Goal: Information Seeking & Learning: Learn about a topic

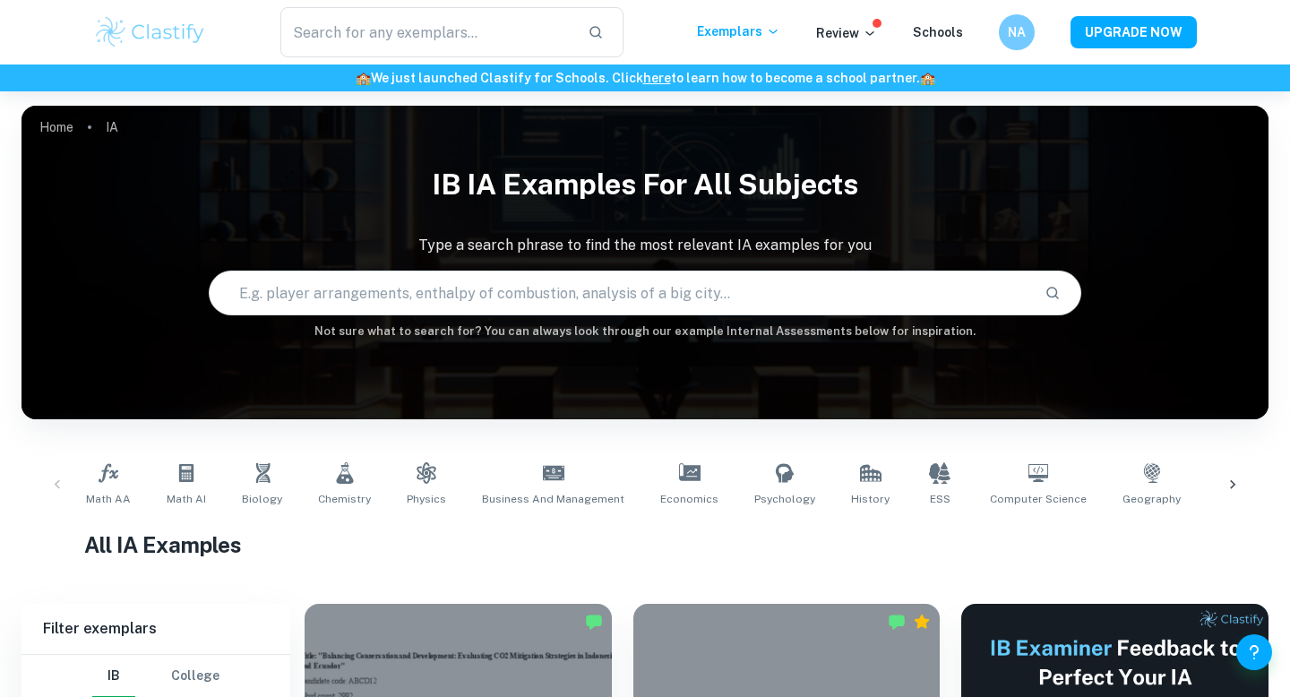
scroll to position [325, 0]
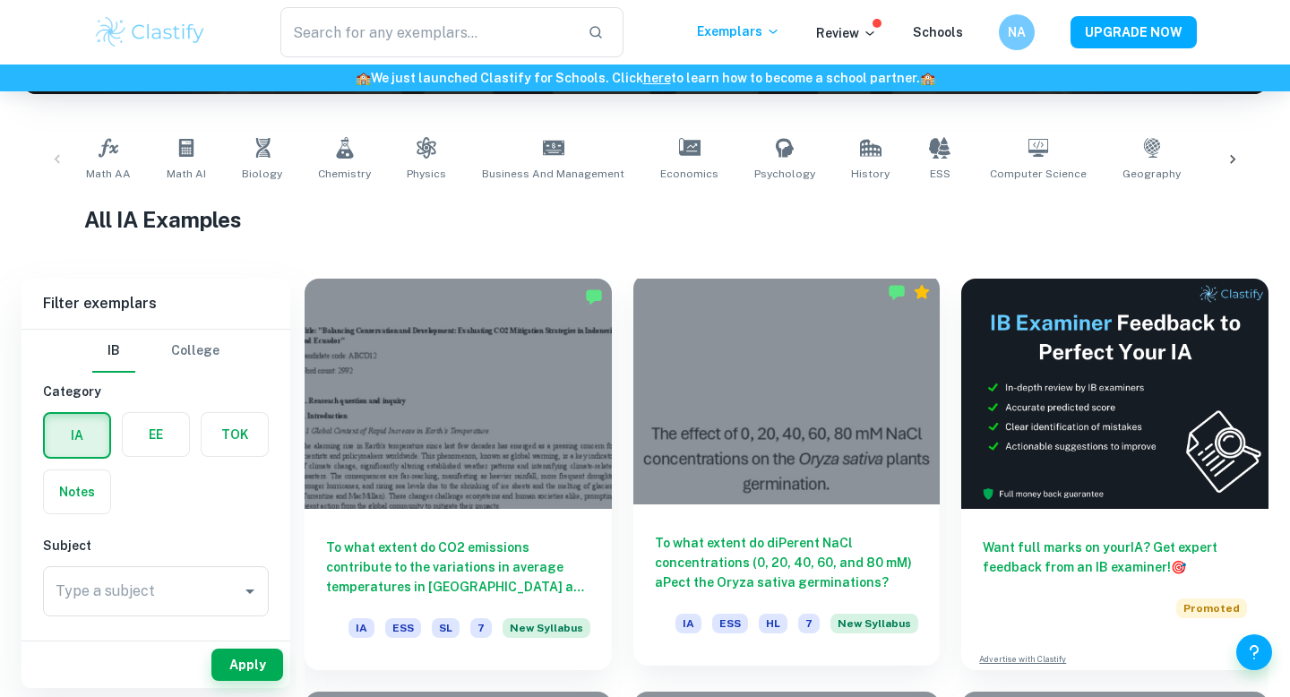
click at [776, 382] on div at bounding box center [786, 389] width 307 height 230
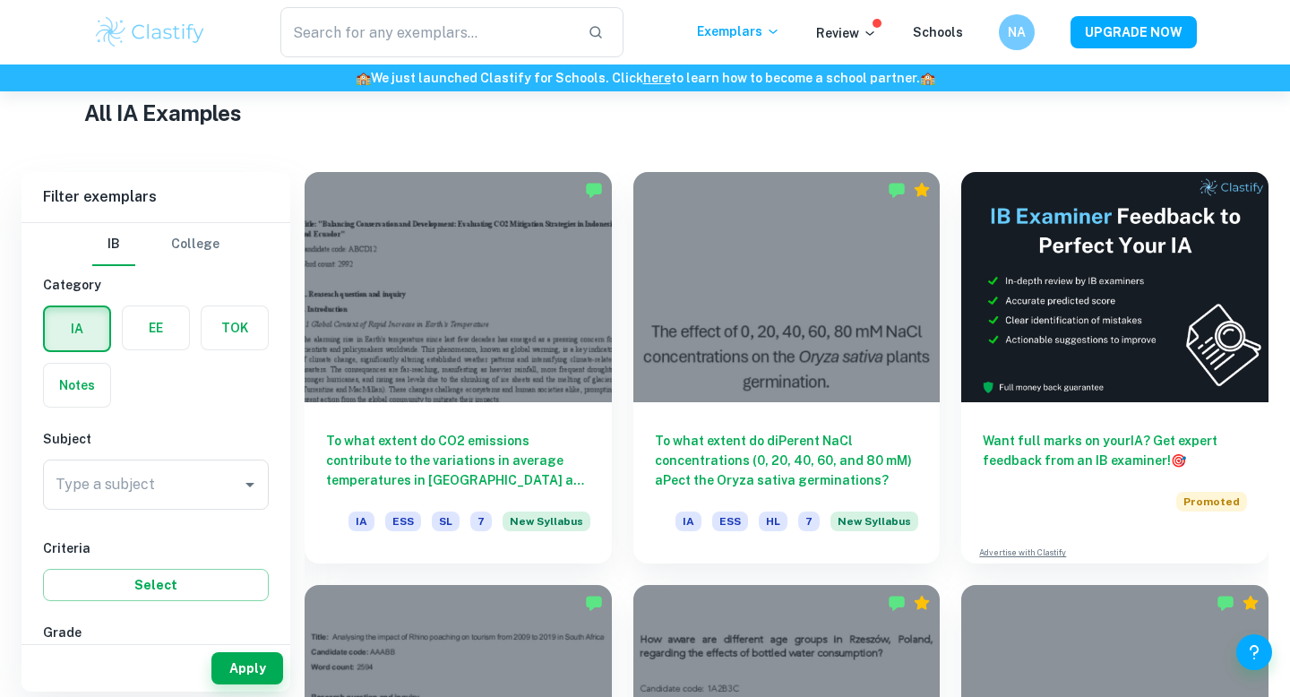
scroll to position [435, 0]
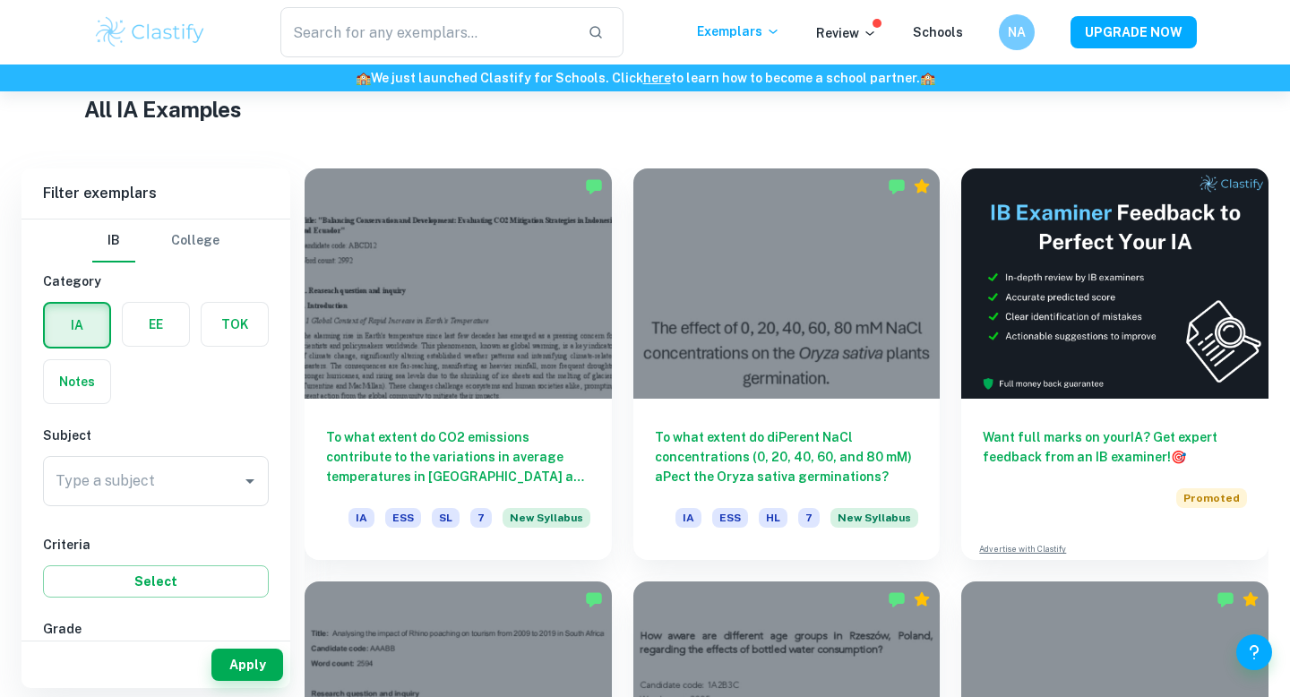
click at [502, 223] on div at bounding box center [458, 283] width 307 height 230
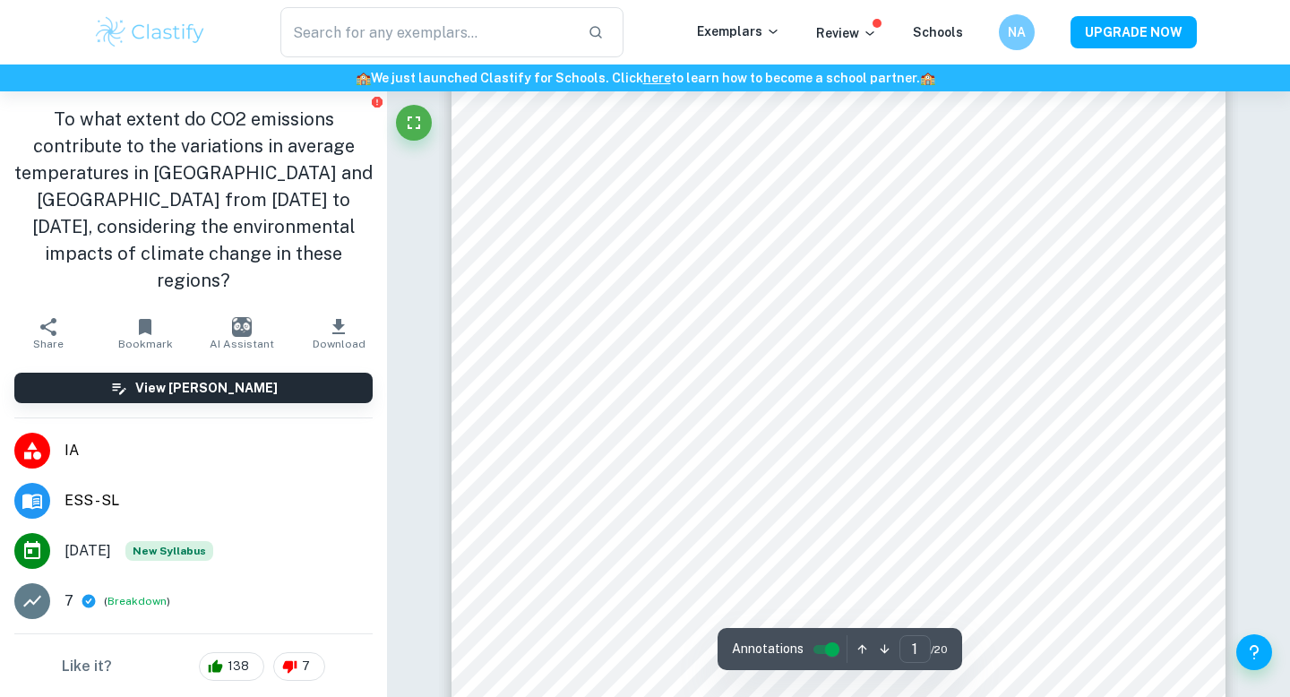
scroll to position [133, 0]
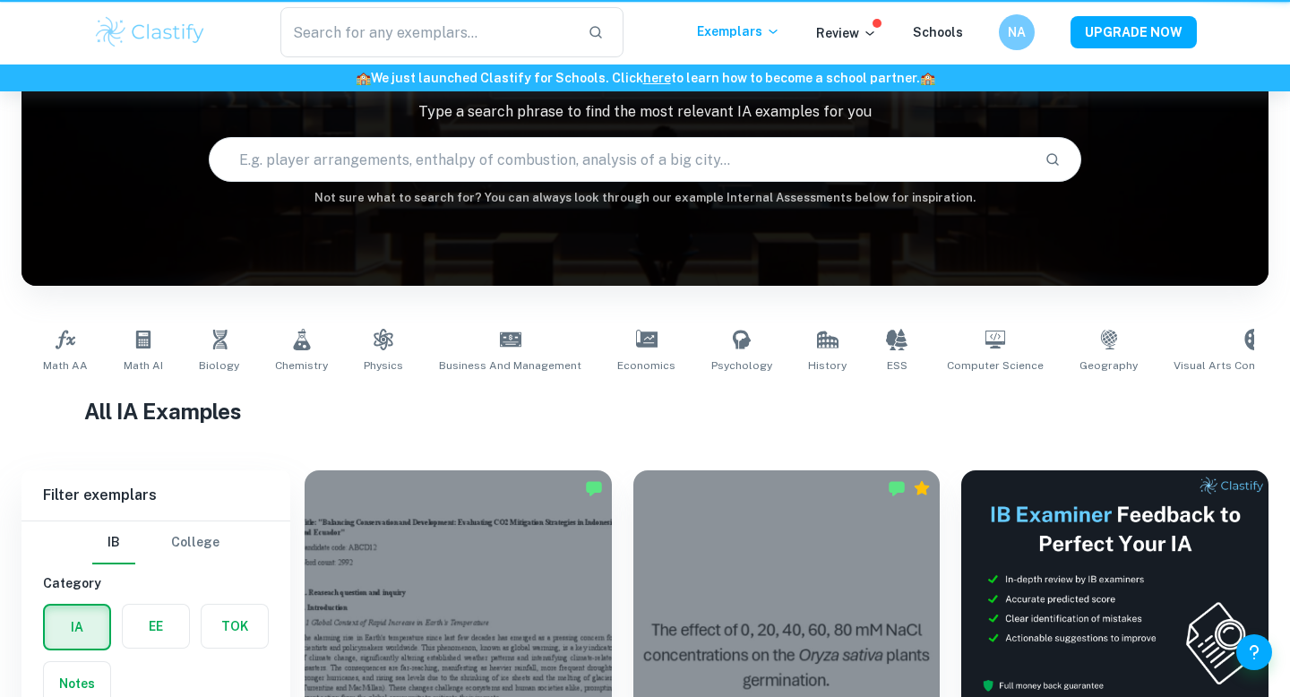
scroll to position [435, 0]
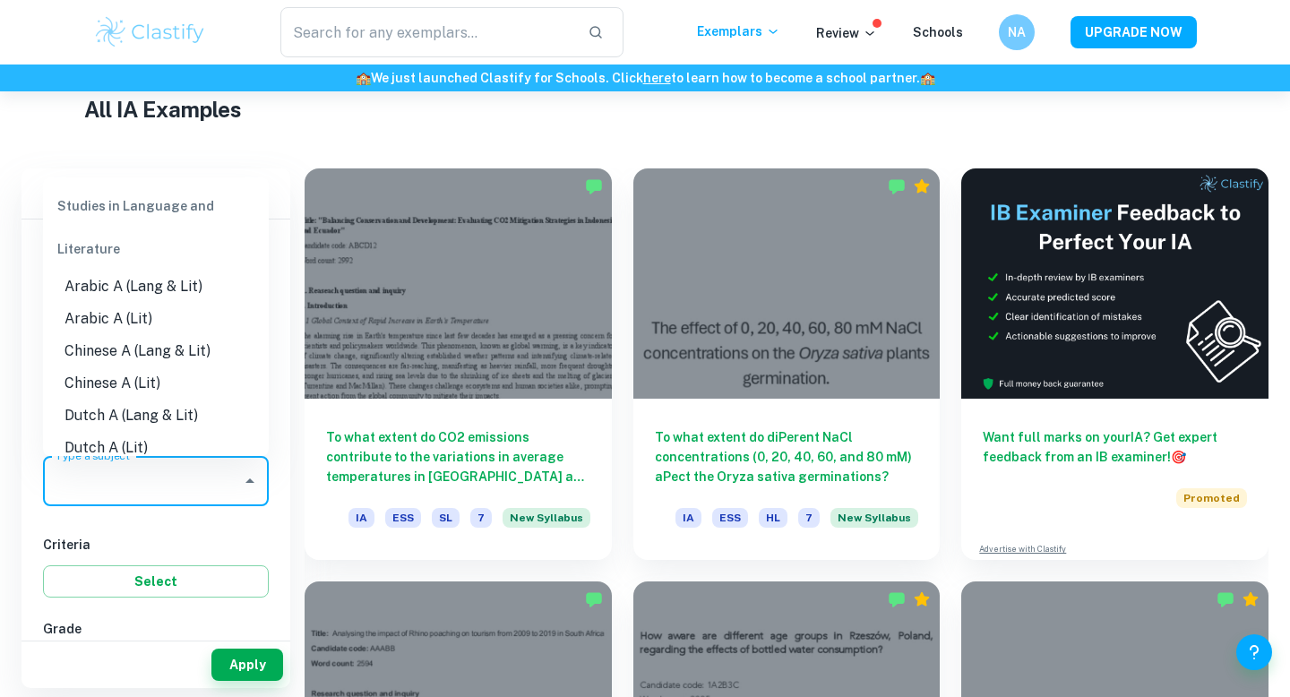
click at [220, 469] on input "Type a subject" at bounding box center [142, 481] width 183 height 34
type input "ö"
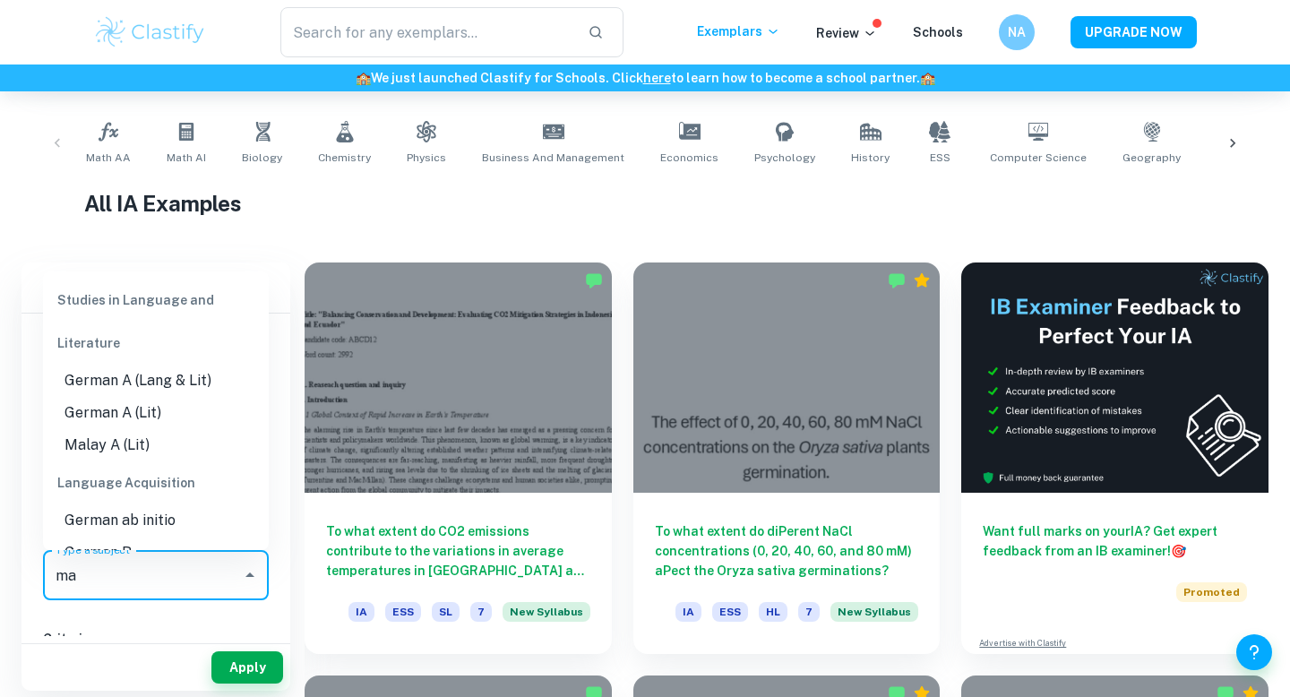
scroll to position [344, 0]
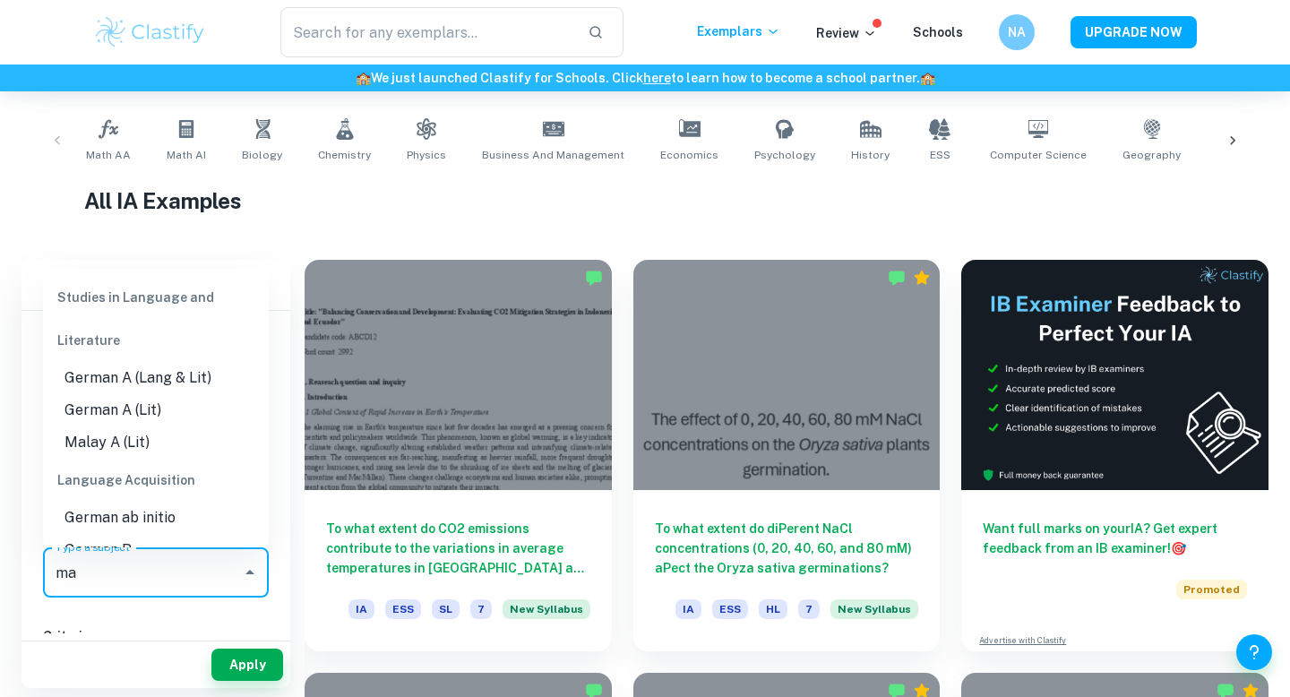
type input "m"
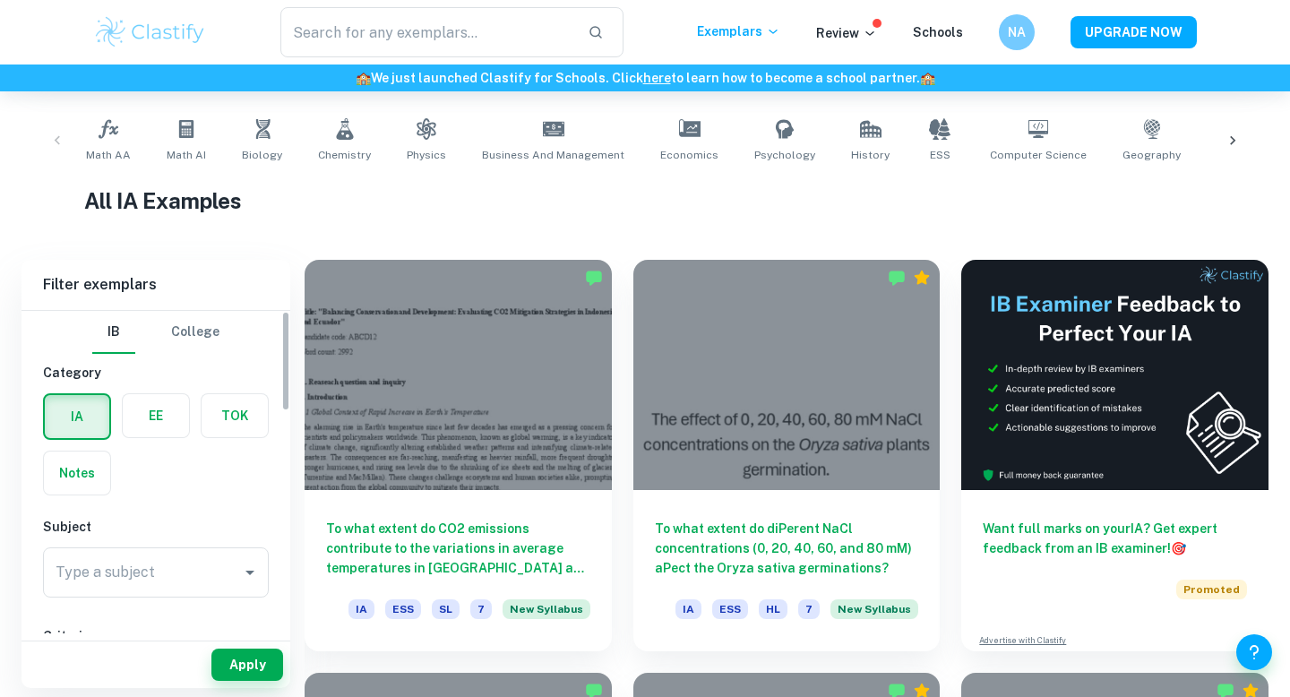
click at [115, 588] on input "Type a subject" at bounding box center [142, 572] width 183 height 34
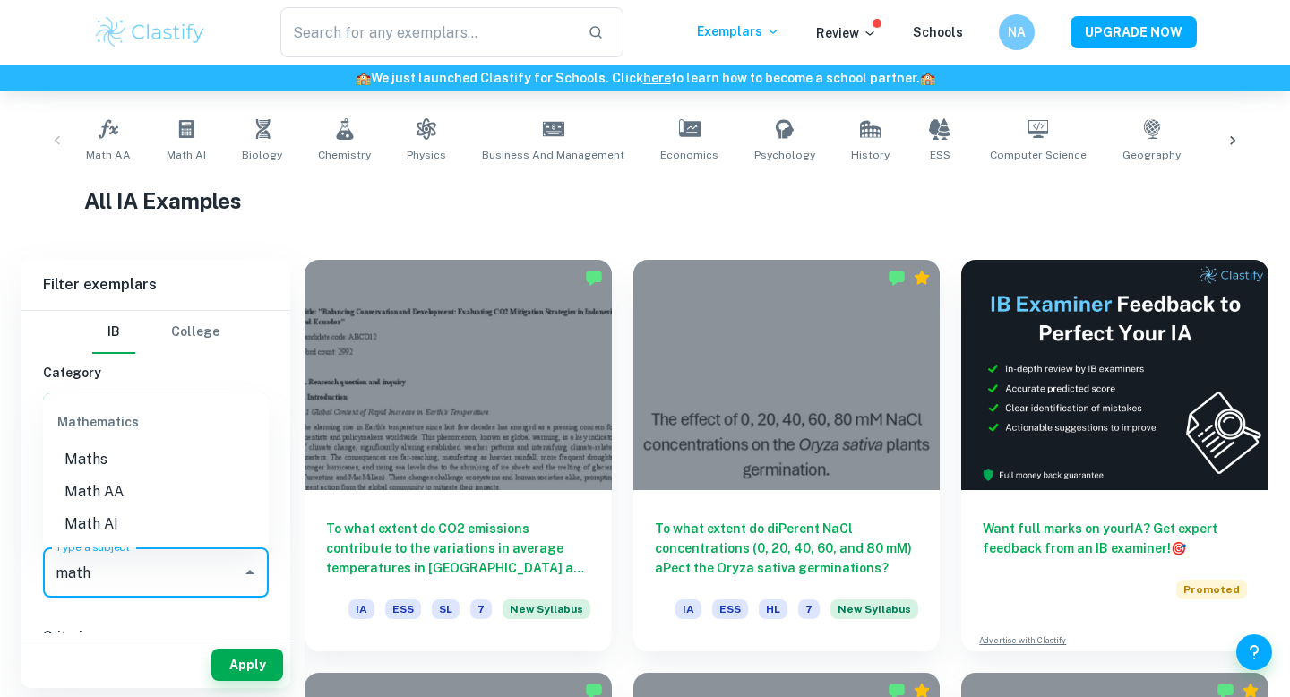
click at [93, 447] on li "Maths" at bounding box center [156, 459] width 226 height 32
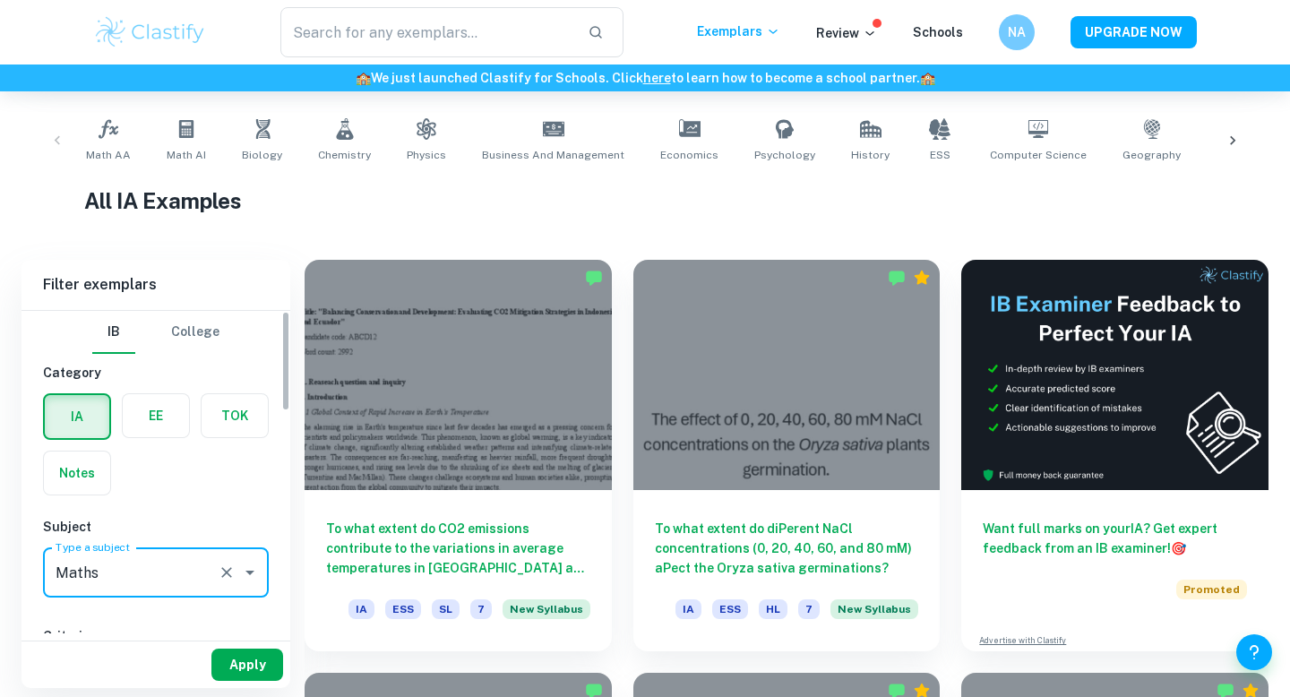
type input "Maths"
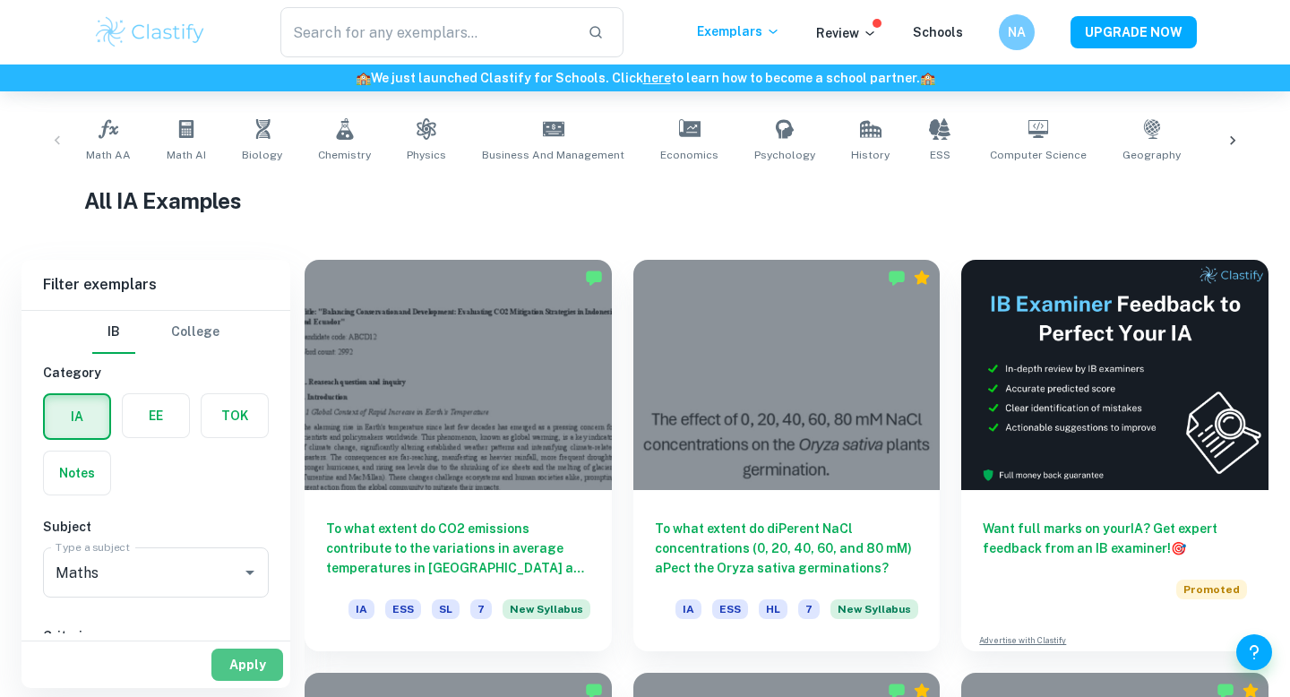
click at [255, 671] on button "Apply" at bounding box center [247, 664] width 72 height 32
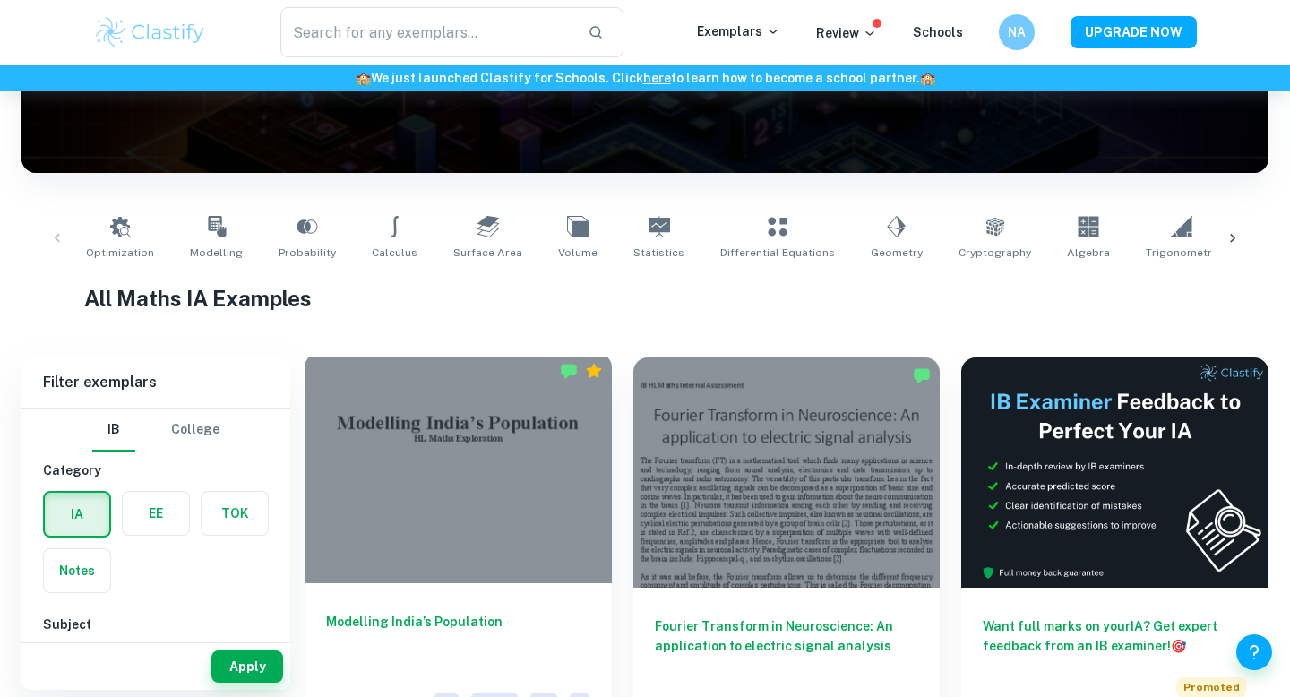
scroll to position [248, 0]
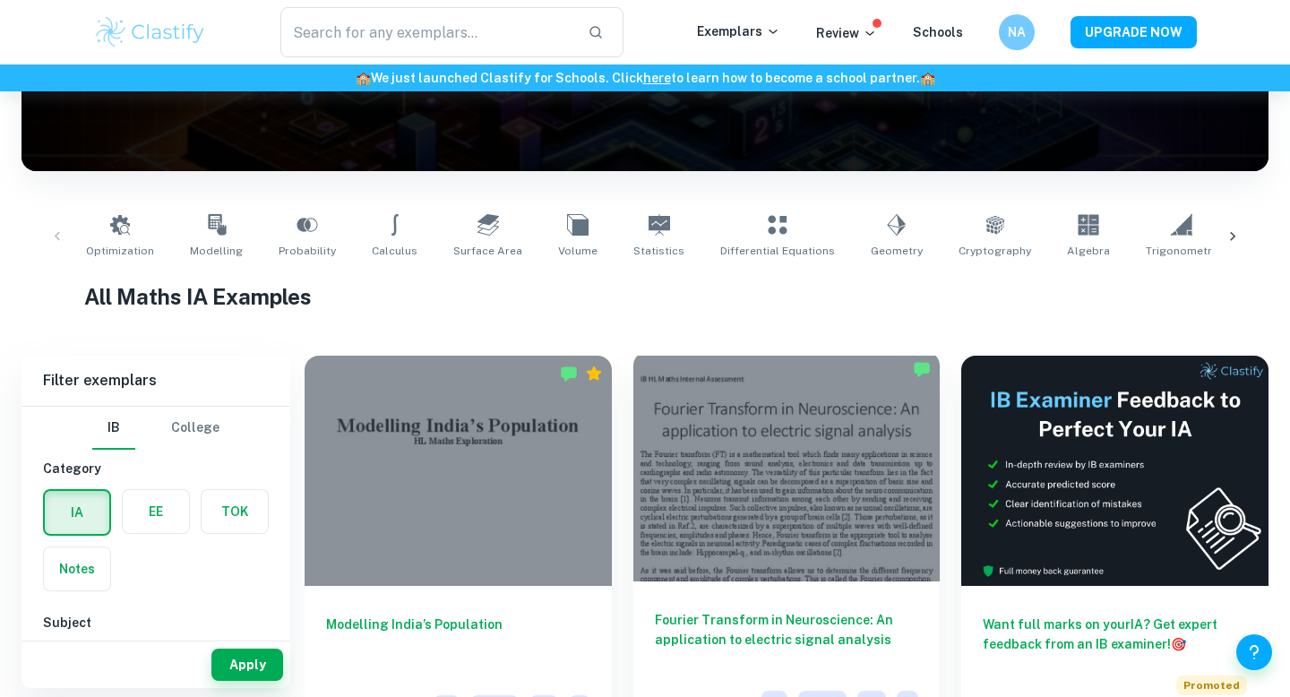
click at [770, 520] on div at bounding box center [786, 466] width 307 height 230
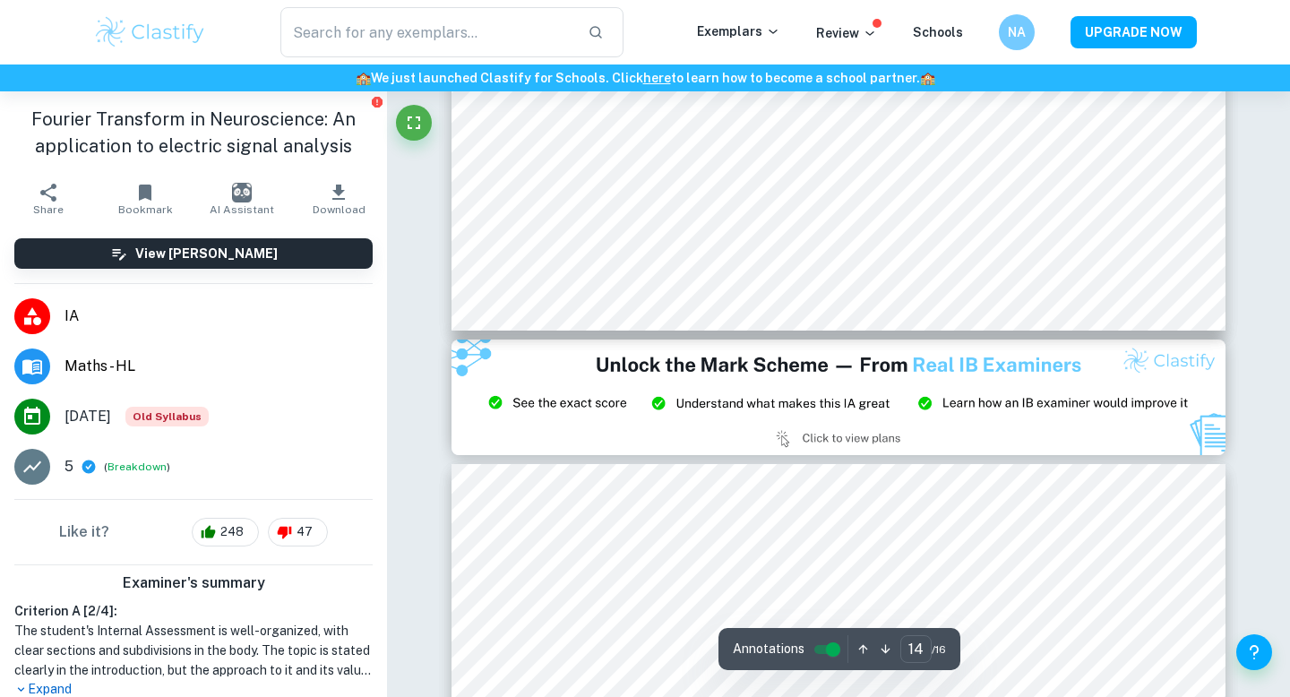
type input "15"
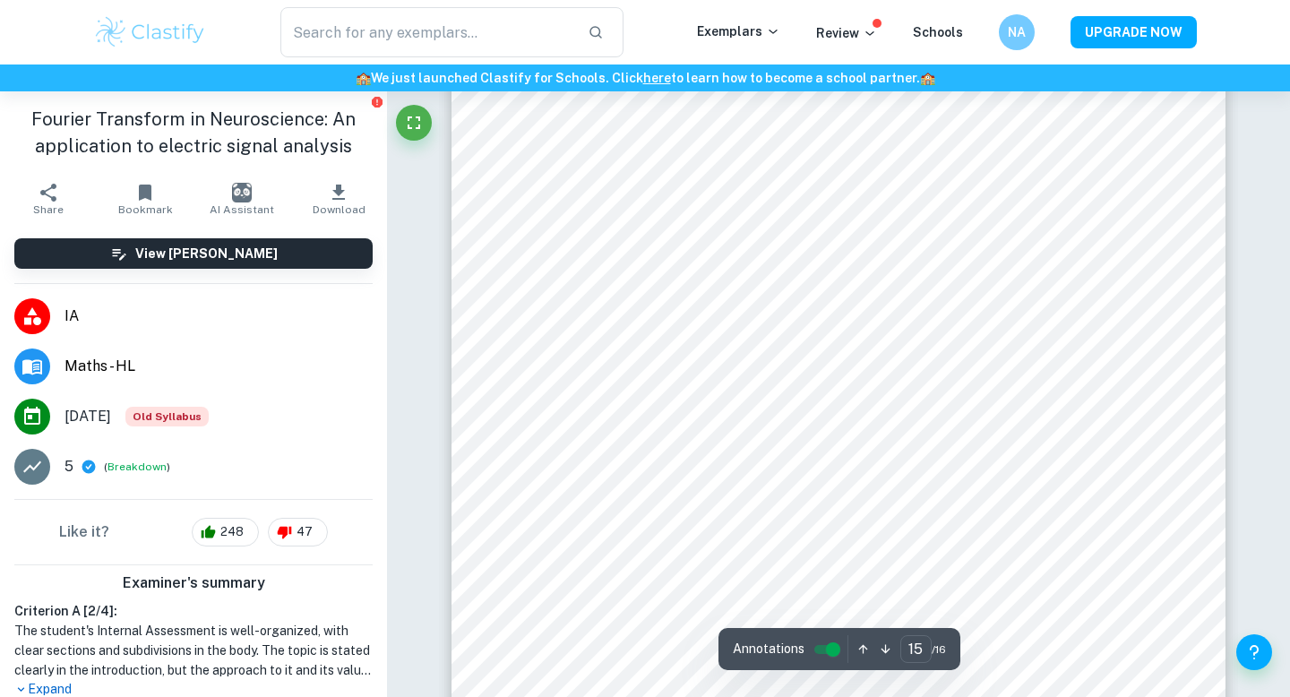
scroll to position [16139, 0]
